Goal: Find contact information

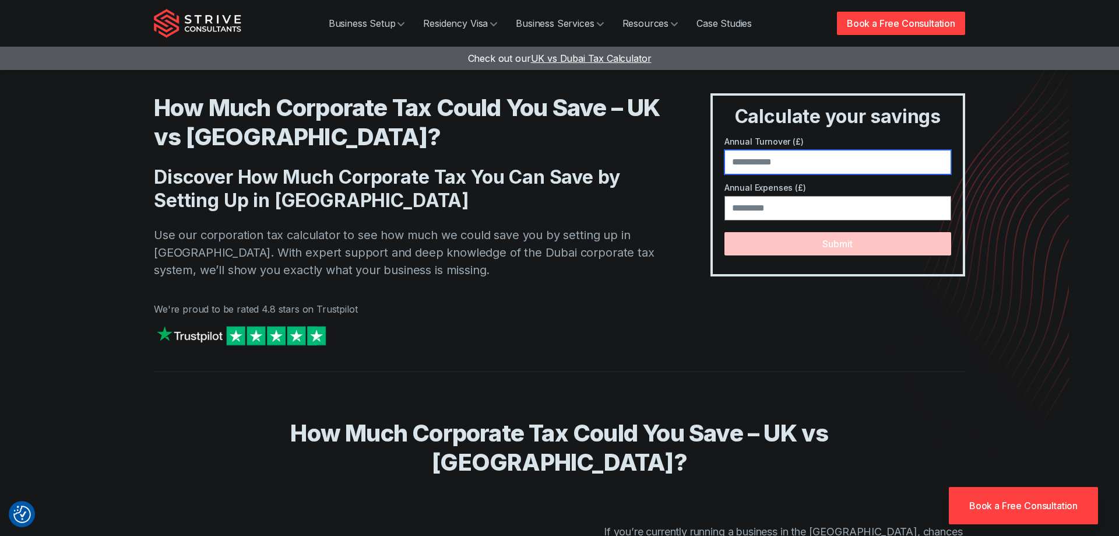
click at [796, 162] on input "number" at bounding box center [838, 162] width 227 height 24
type input "********"
click at [752, 212] on input "number" at bounding box center [838, 208] width 227 height 24
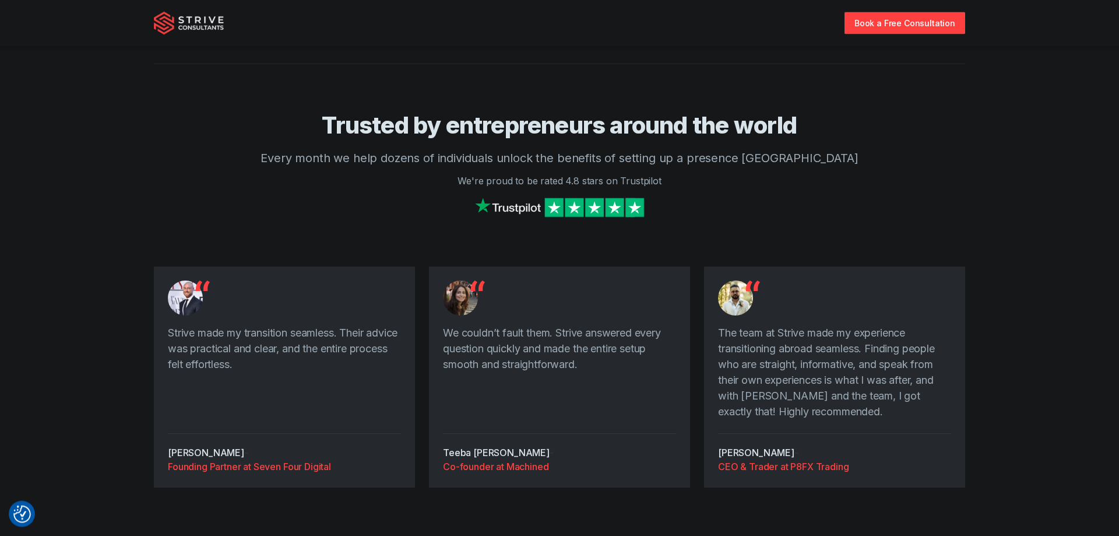
scroll to position [1358, 0]
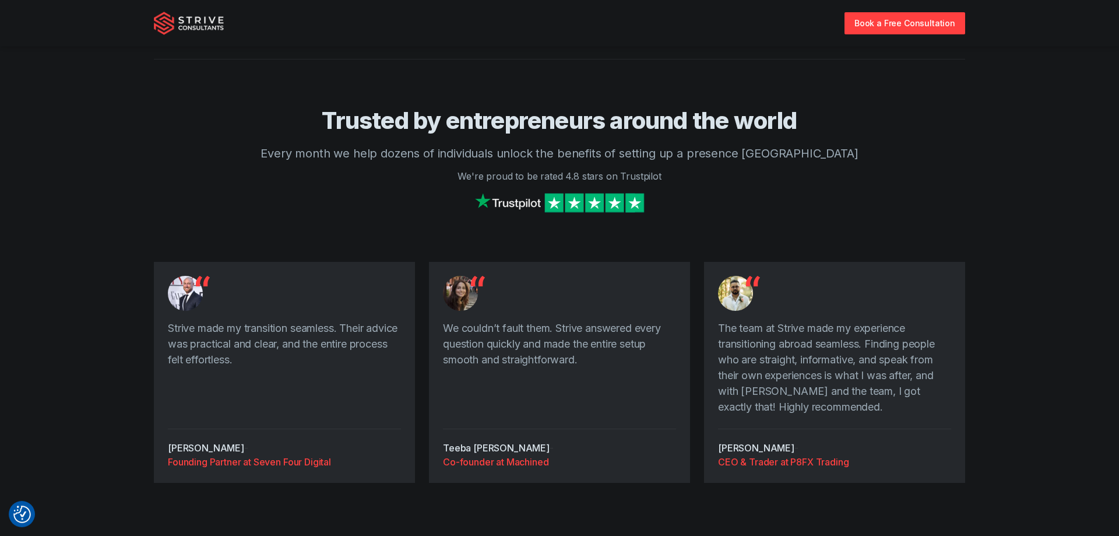
click at [535, 202] on img at bounding box center [559, 202] width 175 height 25
click at [198, 30] on img at bounding box center [189, 23] width 70 height 23
click at [208, 26] on img at bounding box center [189, 23] width 70 height 23
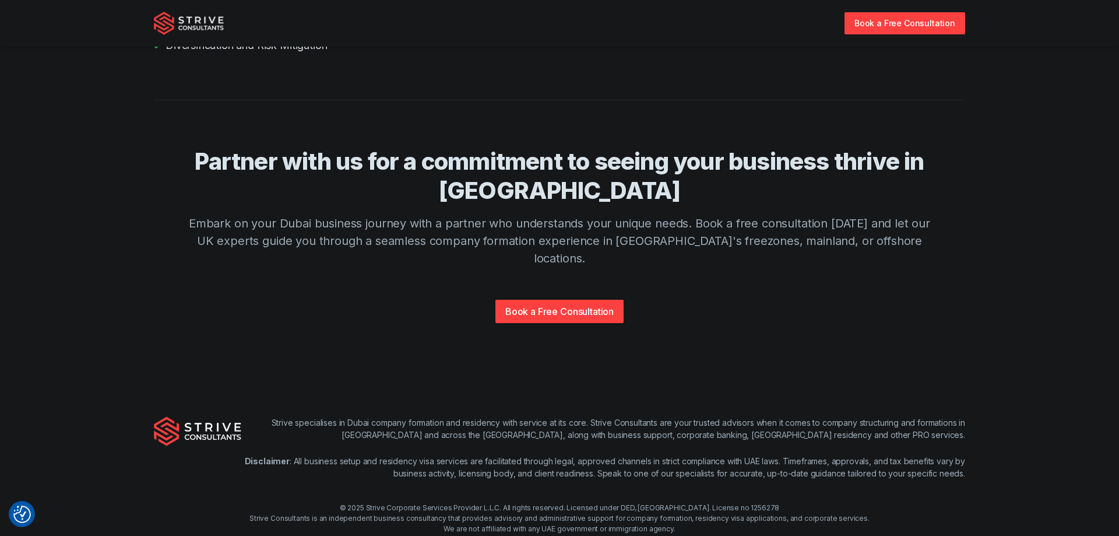
scroll to position [2742, 0]
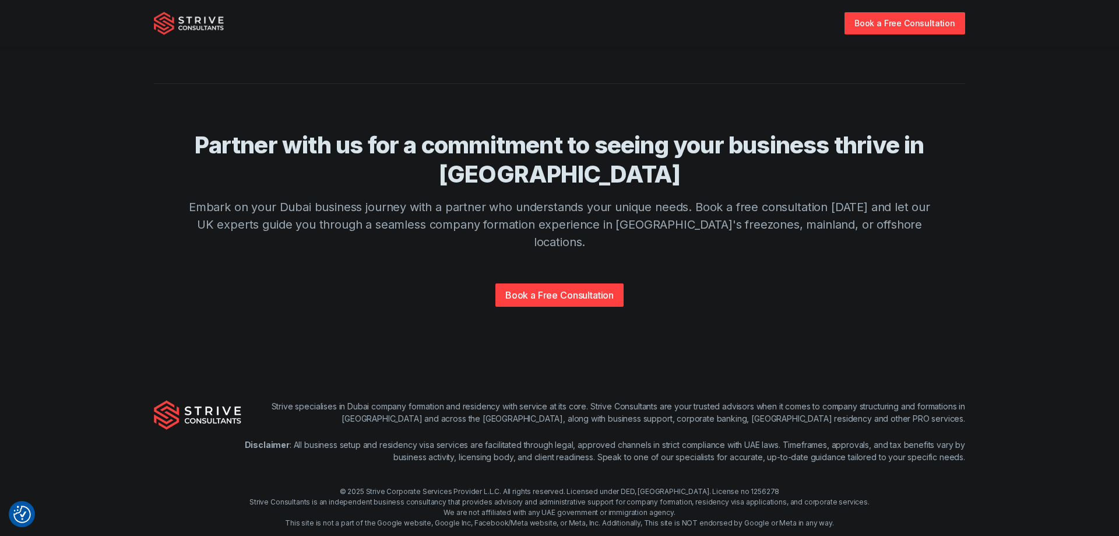
click at [648, 535] on link "Contact Us" at bounding box center [645, 543] width 37 height 9
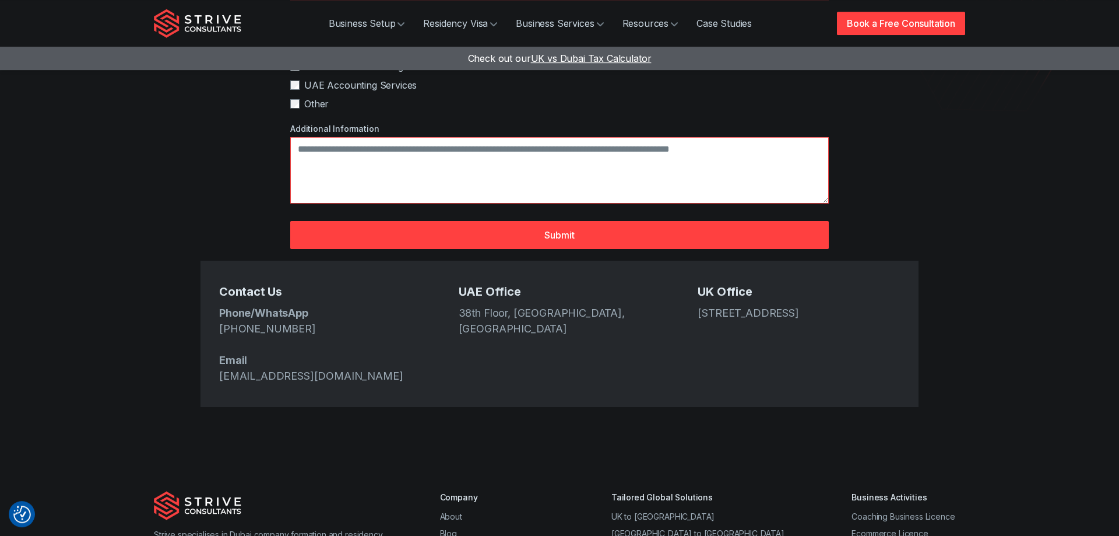
scroll to position [376, 0]
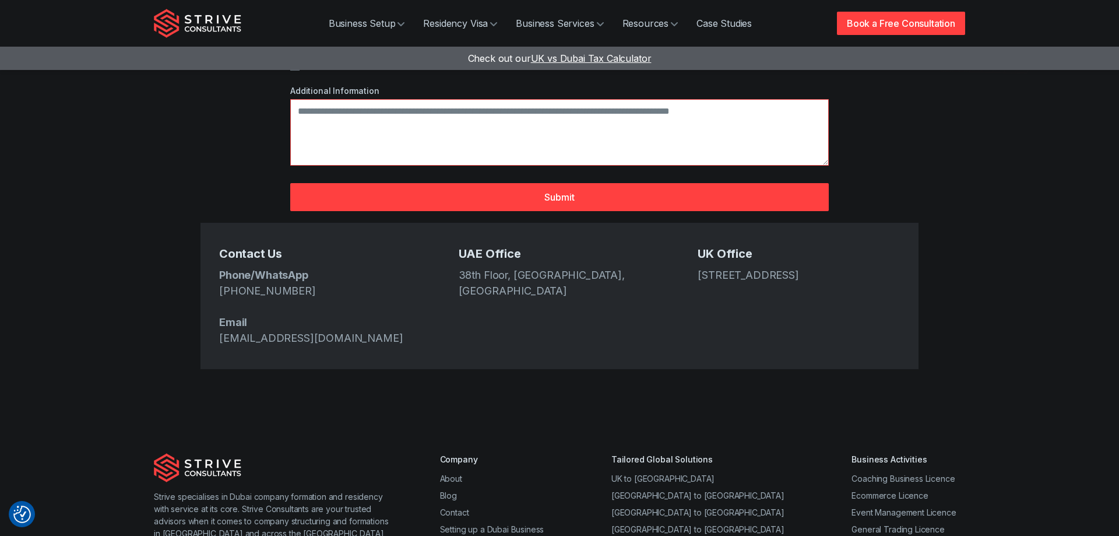
drag, startPoint x: 788, startPoint y: 249, endPoint x: 694, endPoint y: 234, distance: 95.1
click at [694, 234] on div "Contact Us Phone/WhatsApp +971 4 439 6282 Email info@strive.ae UAE Office 38th …" at bounding box center [560, 296] width 718 height 146
copy address "167-169 Great Portland Street, 5th Floor, London, W1W 5PF"
drag, startPoint x: 510, startPoint y: 253, endPoint x: 453, endPoint y: 236, distance: 59.2
click at [453, 236] on div "Contact Us Phone/WhatsApp +971 4 439 6282 Email info@strive.ae UAE Office 38th …" at bounding box center [560, 296] width 718 height 146
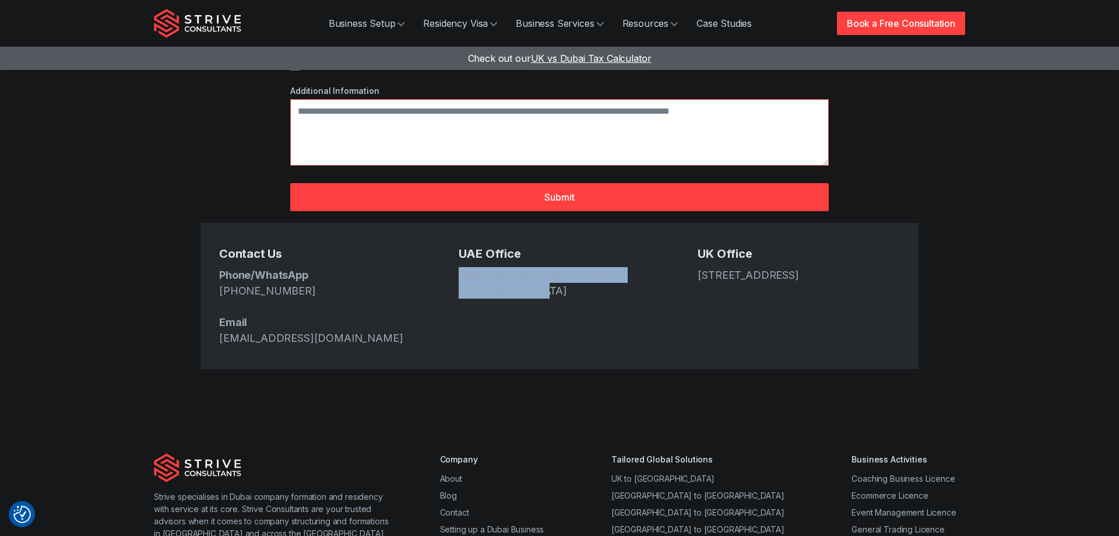
copy address "38th Floor, Media One Tower, Dubai Media City"
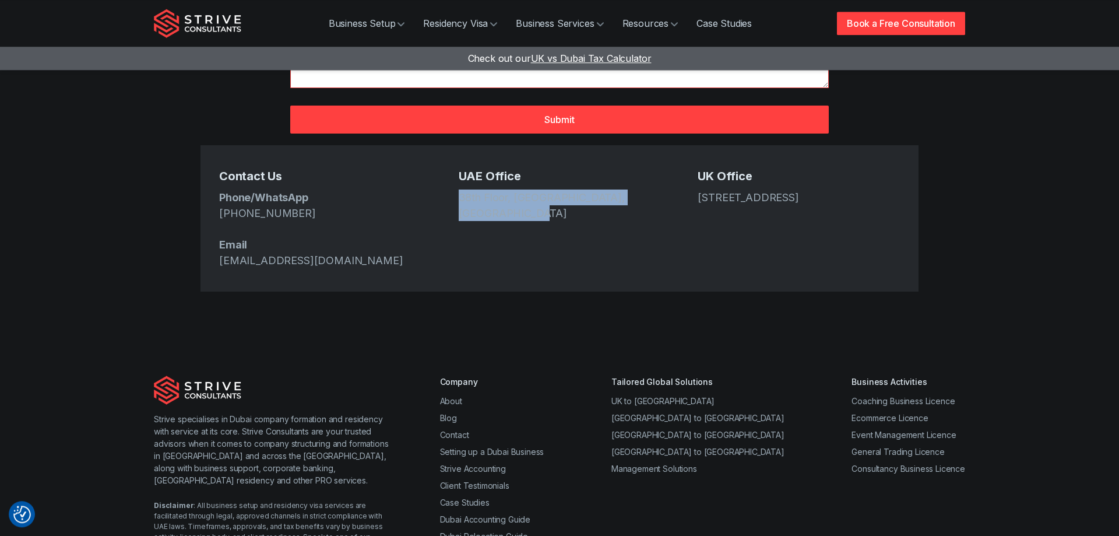
scroll to position [454, 0]
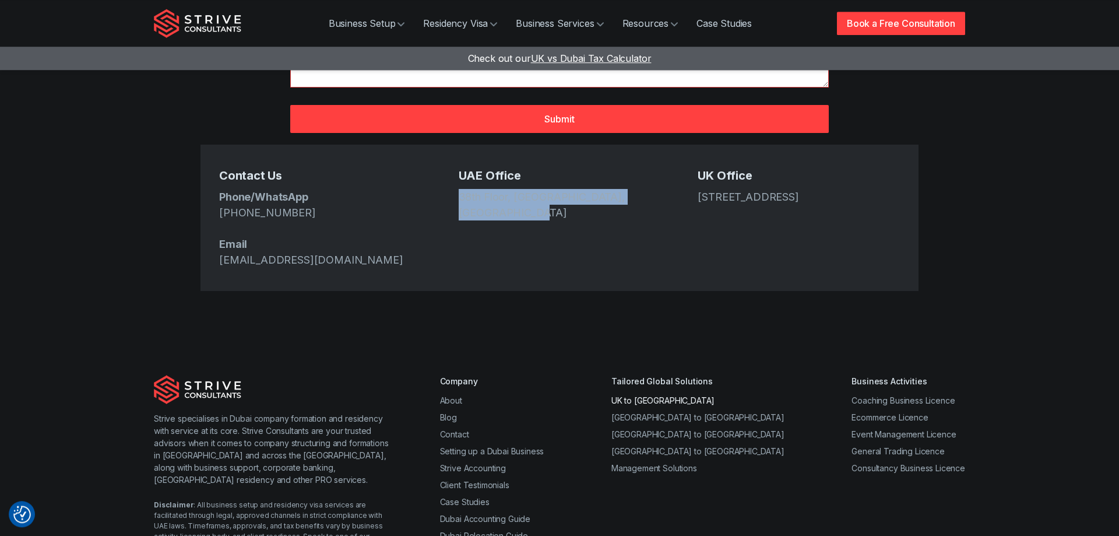
click at [677, 395] on link "UK to [GEOGRAPHIC_DATA]" at bounding box center [663, 400] width 103 height 10
click at [672, 395] on link "UK to [GEOGRAPHIC_DATA]" at bounding box center [663, 400] width 103 height 10
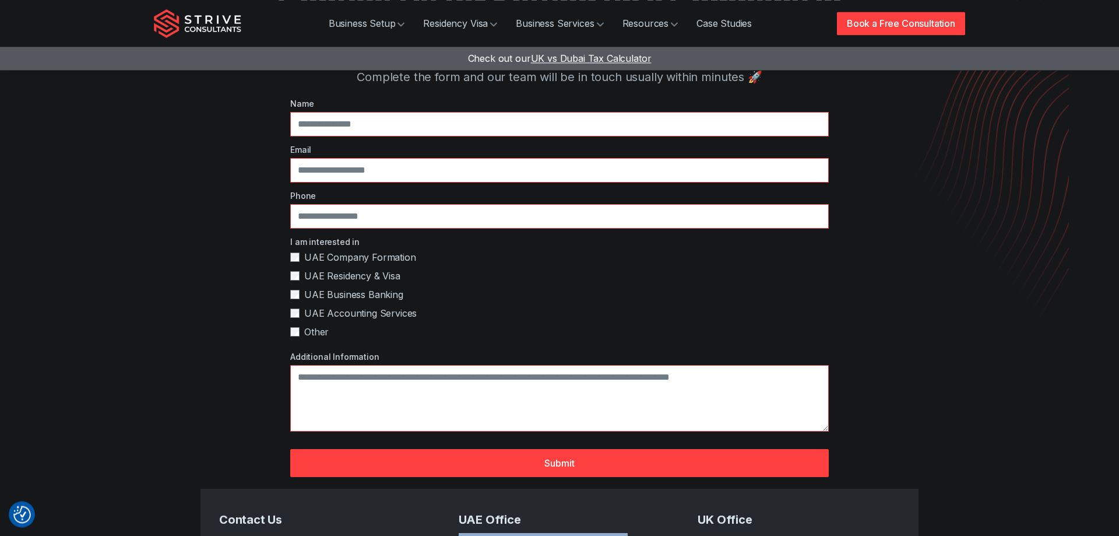
scroll to position [0, 0]
